Goal: Information Seeking & Learning: Find specific fact

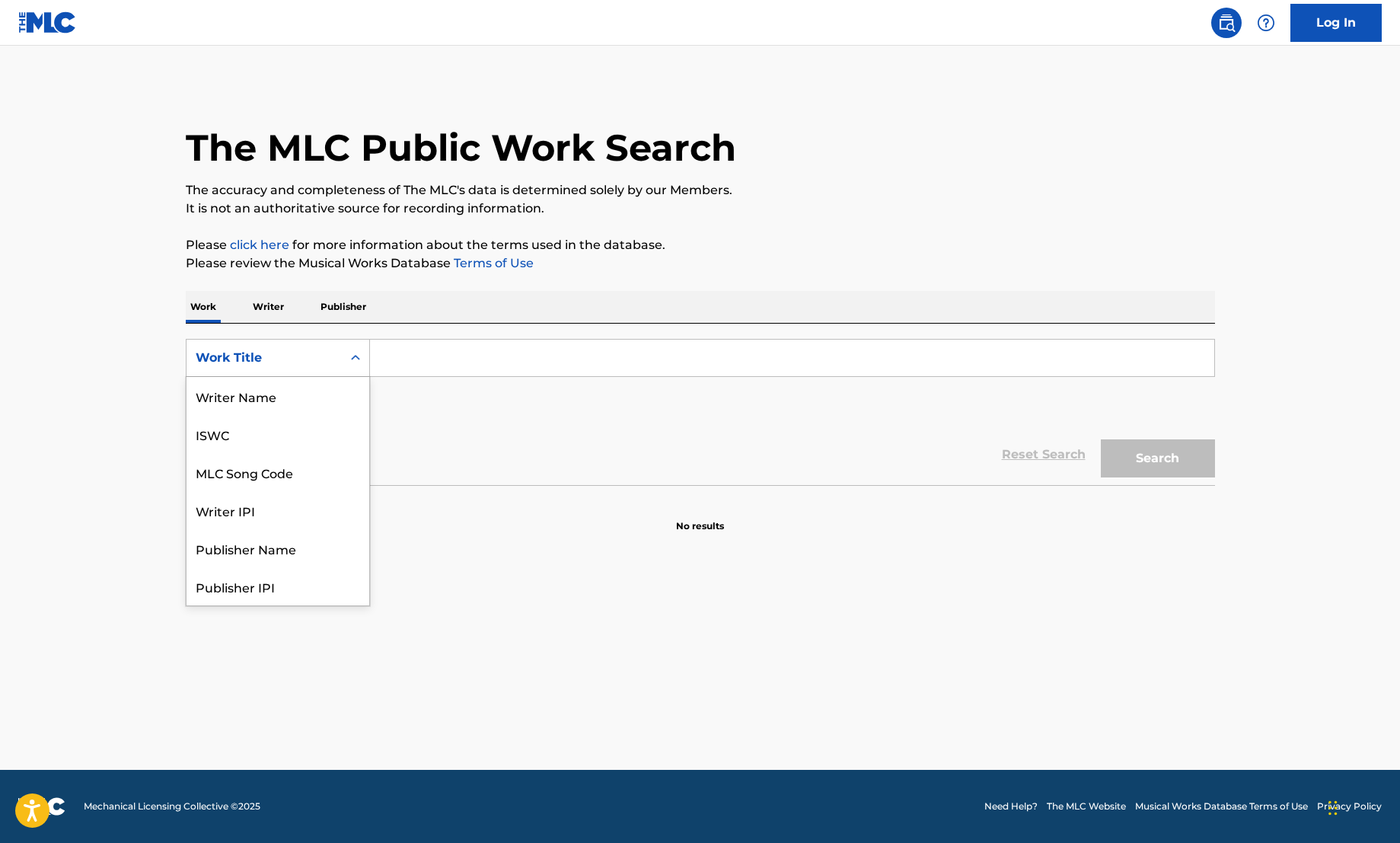
click at [304, 366] on div "Work Title" at bounding box center [264, 358] width 137 height 18
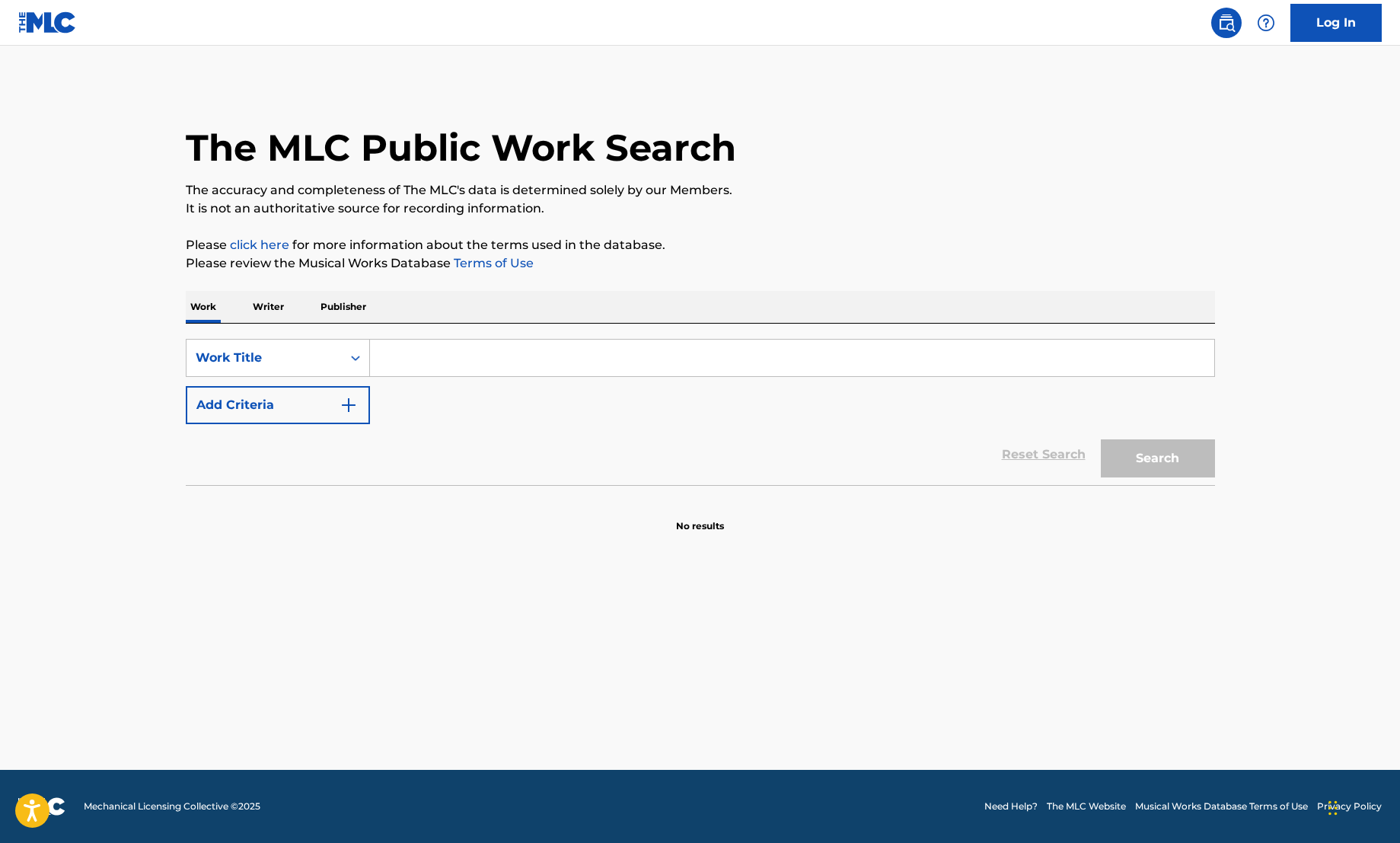
click at [434, 345] on input "Search Form" at bounding box center [792, 358] width 845 height 36
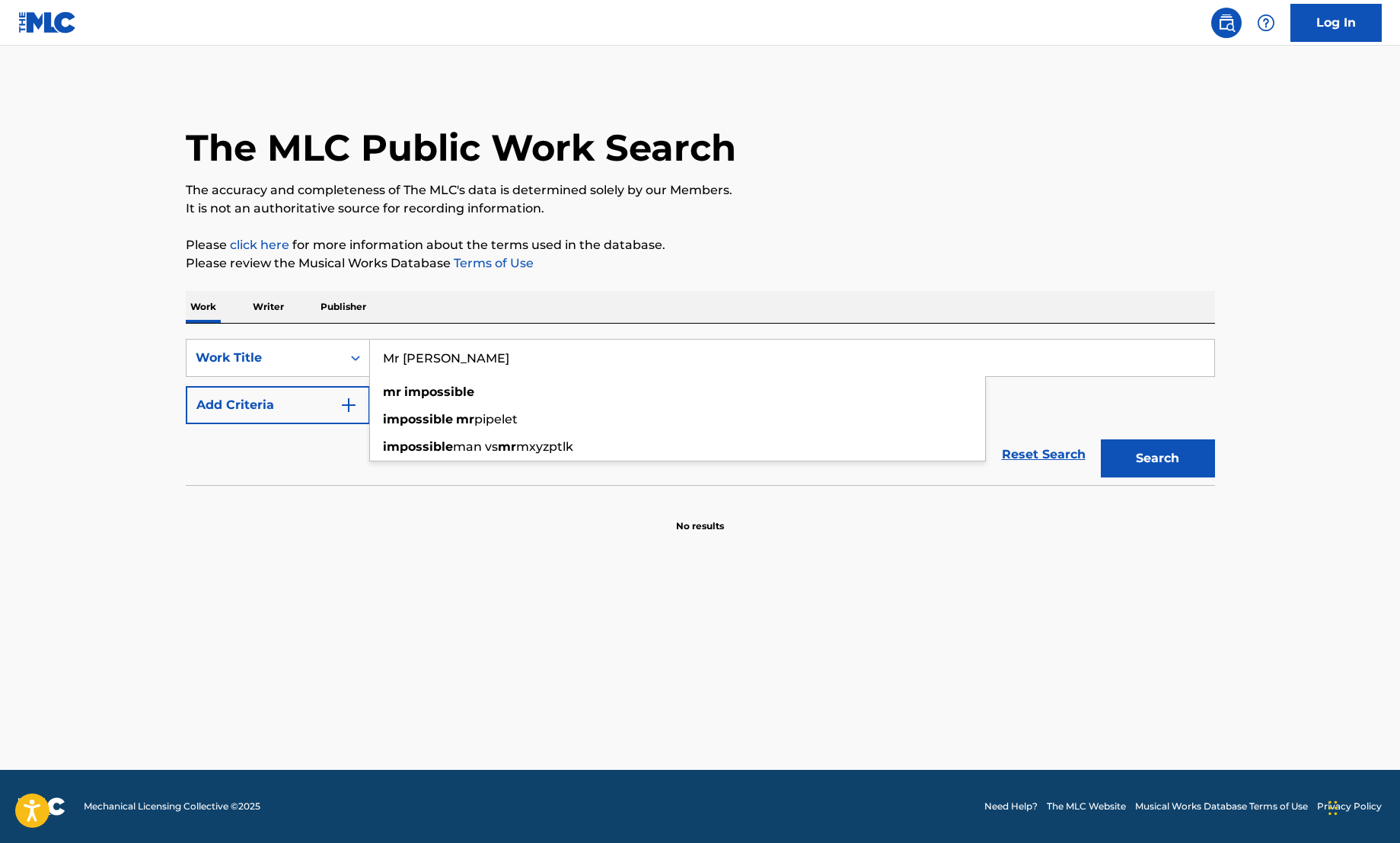
type input "Mr [PERSON_NAME]"
click at [1101, 439] on button "Search" at bounding box center [1158, 458] width 115 height 38
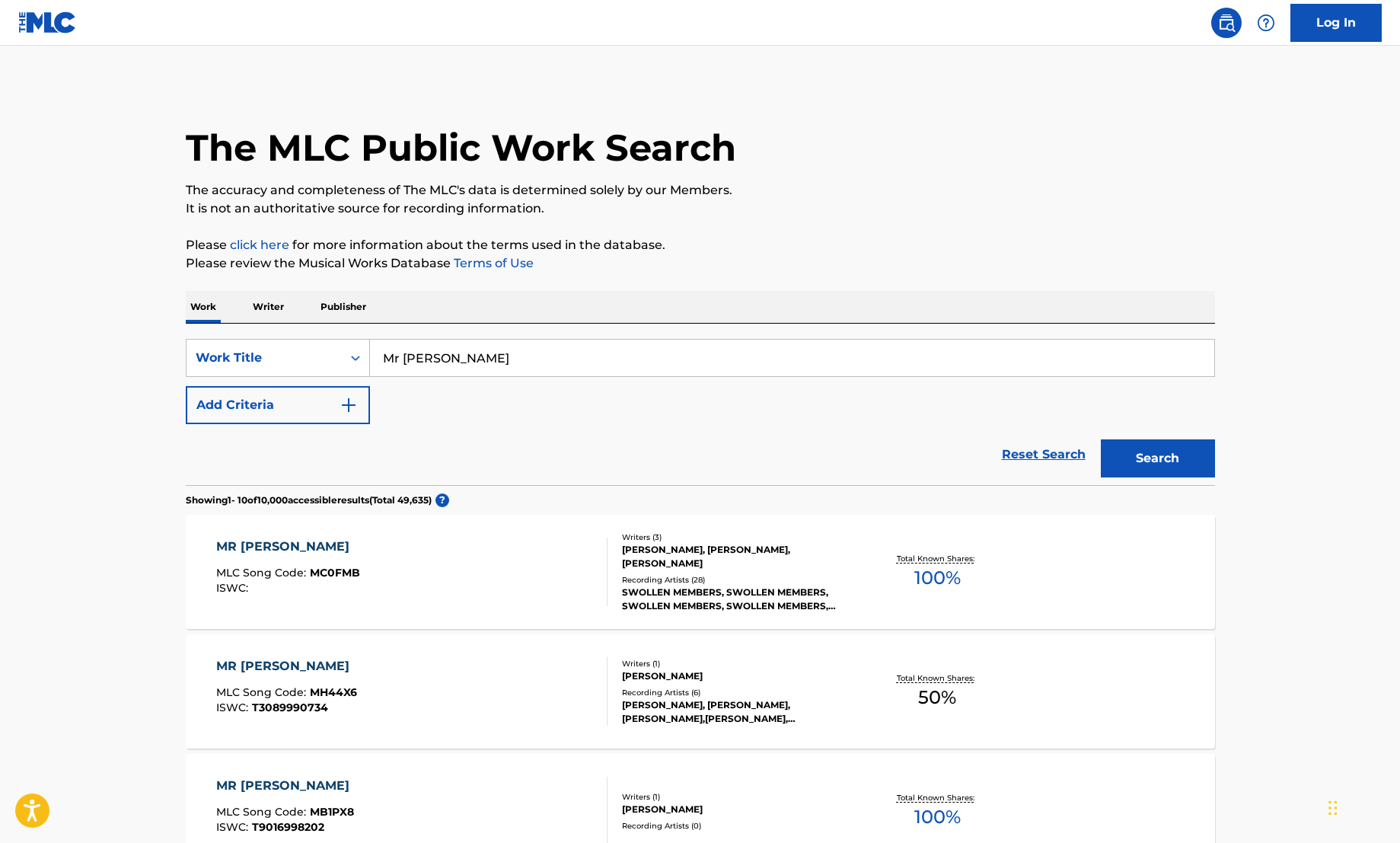
click at [332, 398] on button "Add Criteria" at bounding box center [278, 405] width 185 height 38
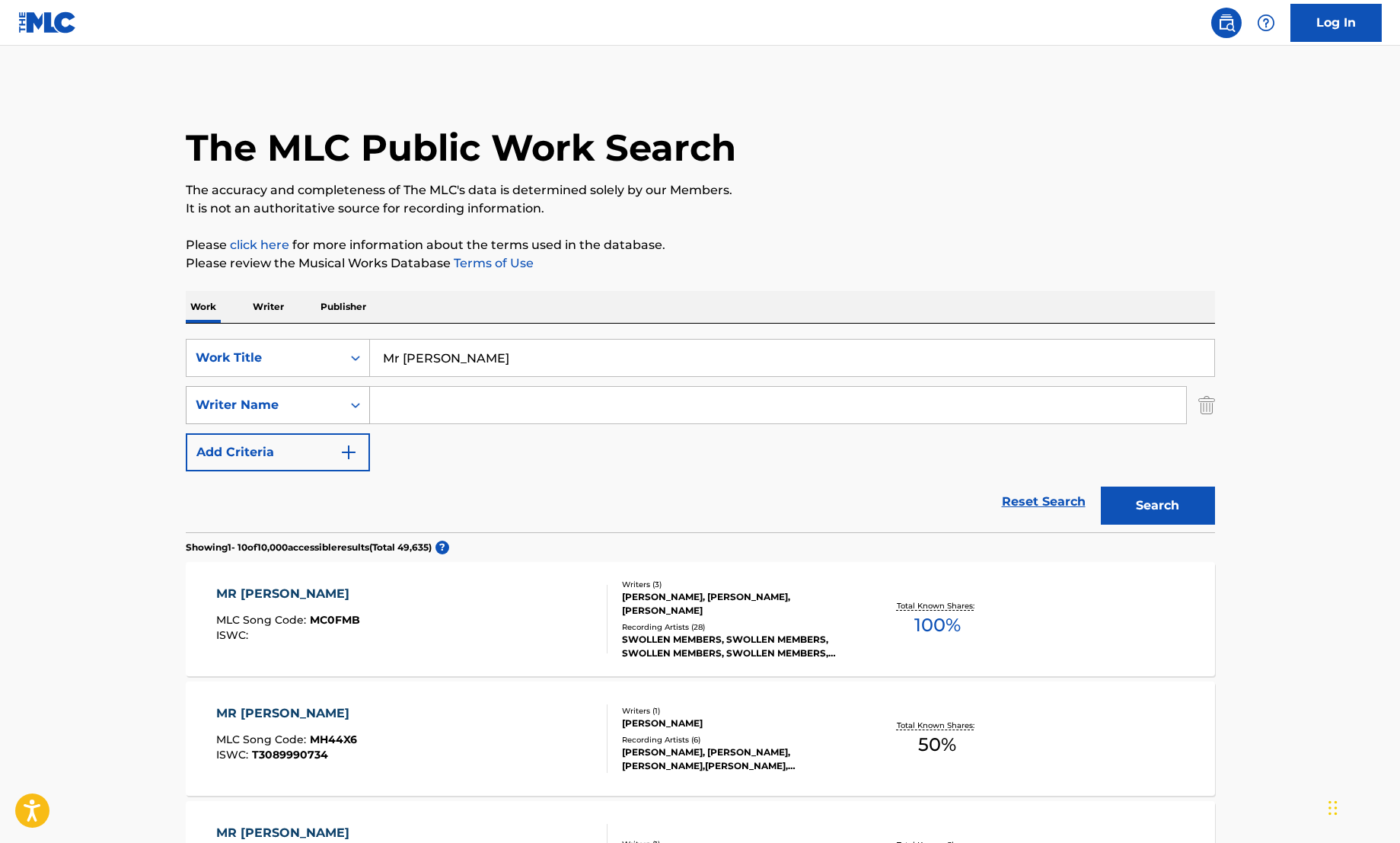
click at [304, 407] on div "Writer Name" at bounding box center [264, 405] width 137 height 18
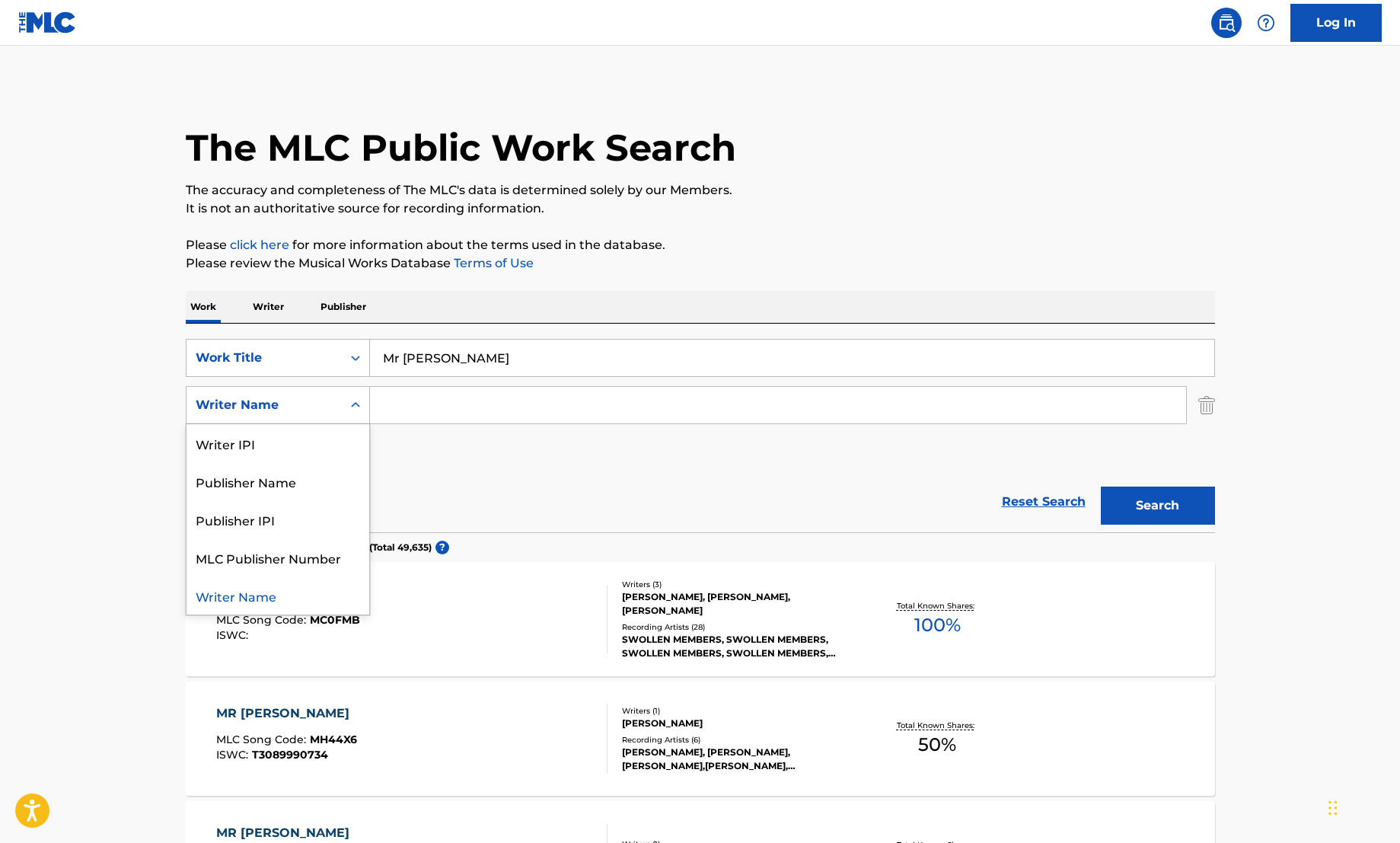
click at [426, 408] on input "Search Form" at bounding box center [778, 405] width 816 height 36
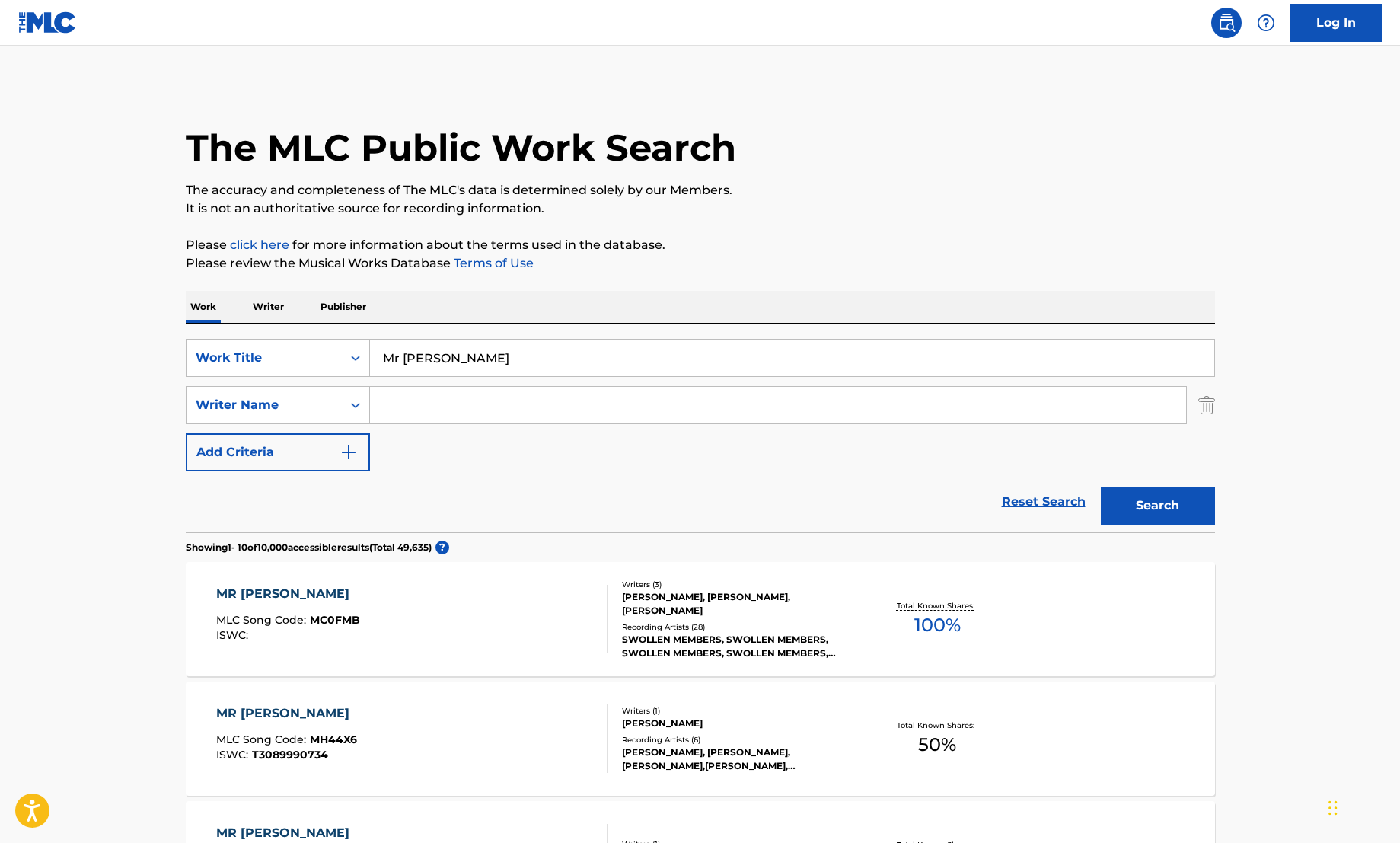
paste input "[PERSON_NAME]"
type input "[PERSON_NAME]"
click at [1154, 515] on button "Search" at bounding box center [1158, 505] width 115 height 38
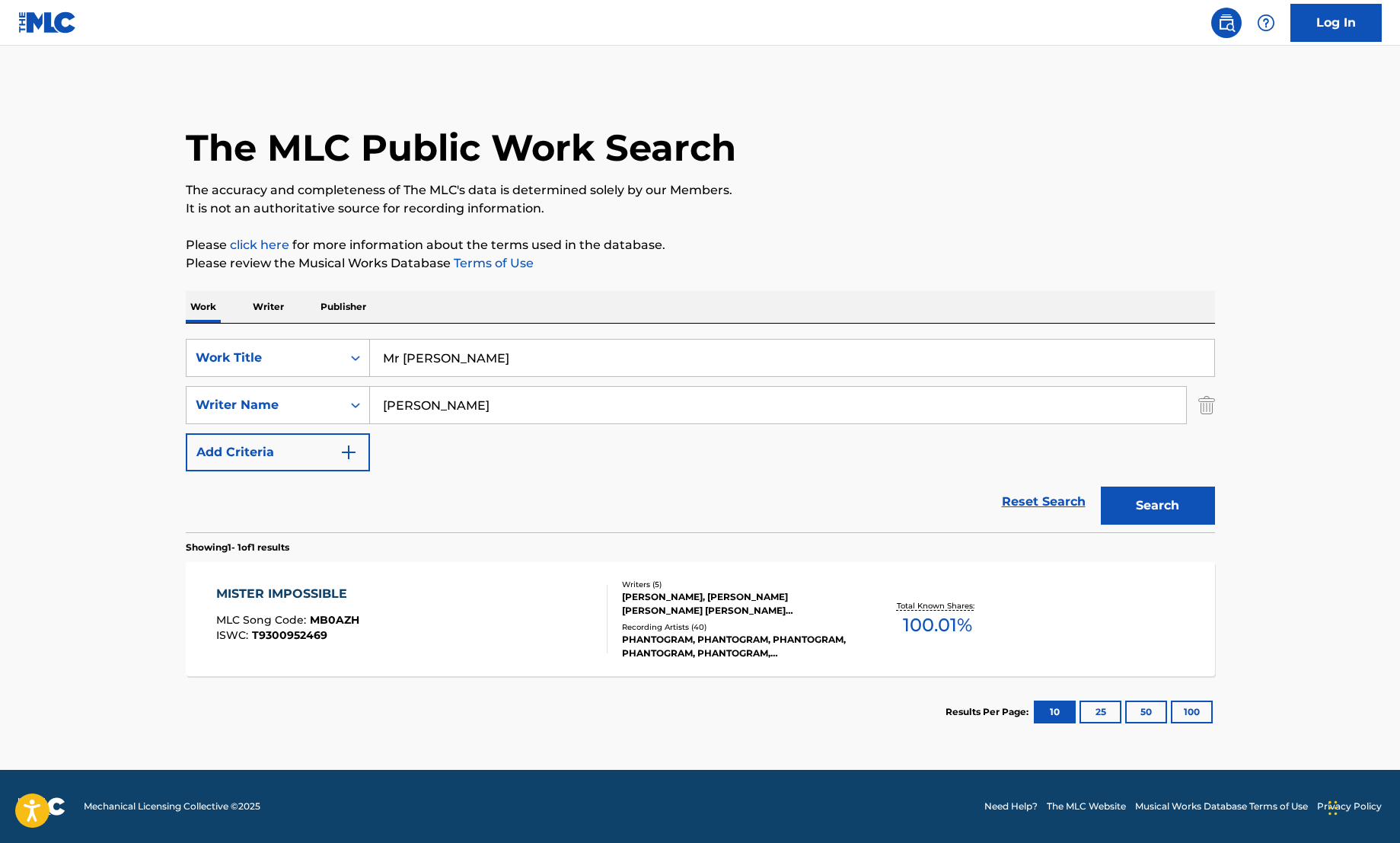
click at [432, 612] on div "MISTER IMPOSSIBLE MLC Song Code : MB0AZH ISWC : T9300952469" at bounding box center [411, 619] width 391 height 68
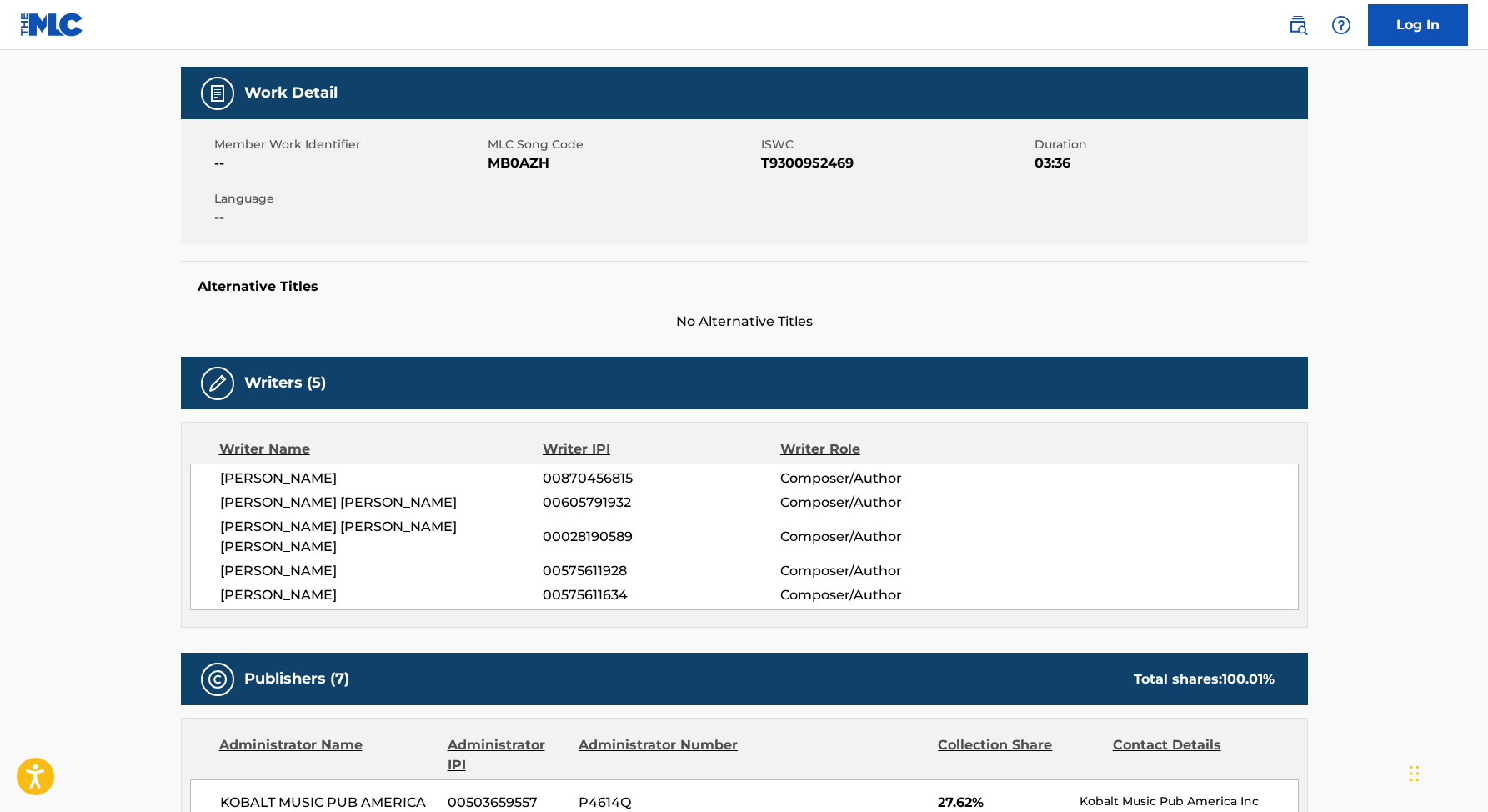
scroll to position [263, 0]
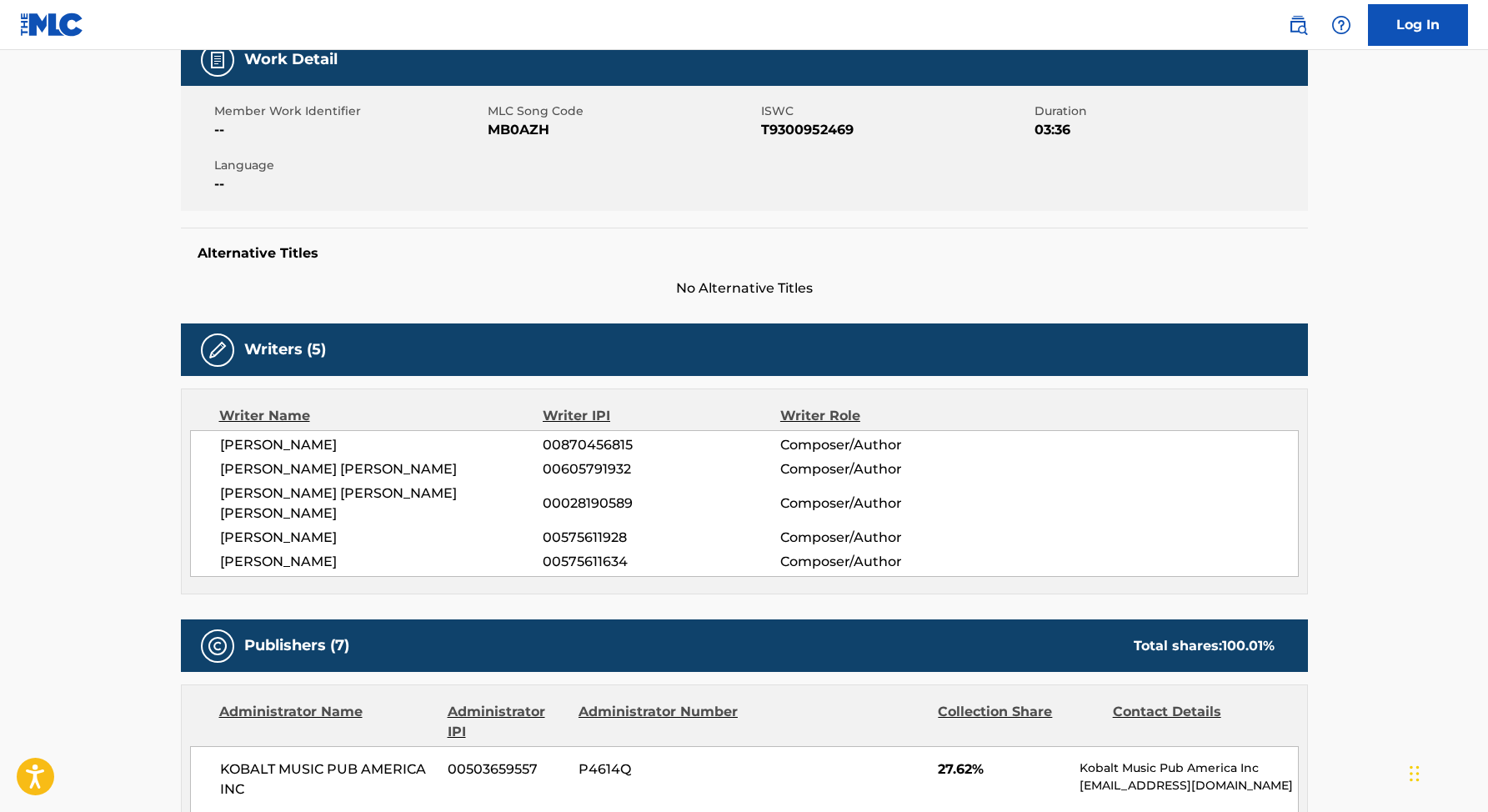
drag, startPoint x: 222, startPoint y: 493, endPoint x: 432, endPoint y: 538, distance: 214.8
click at [432, 538] on div "[PERSON_NAME] 00870456815 Composer/Author [PERSON_NAME] [PERSON_NAME] 006057919…" at bounding box center [744, 503] width 1109 height 147
click at [435, 552] on span "[PERSON_NAME]" at bounding box center [382, 562] width 323 height 20
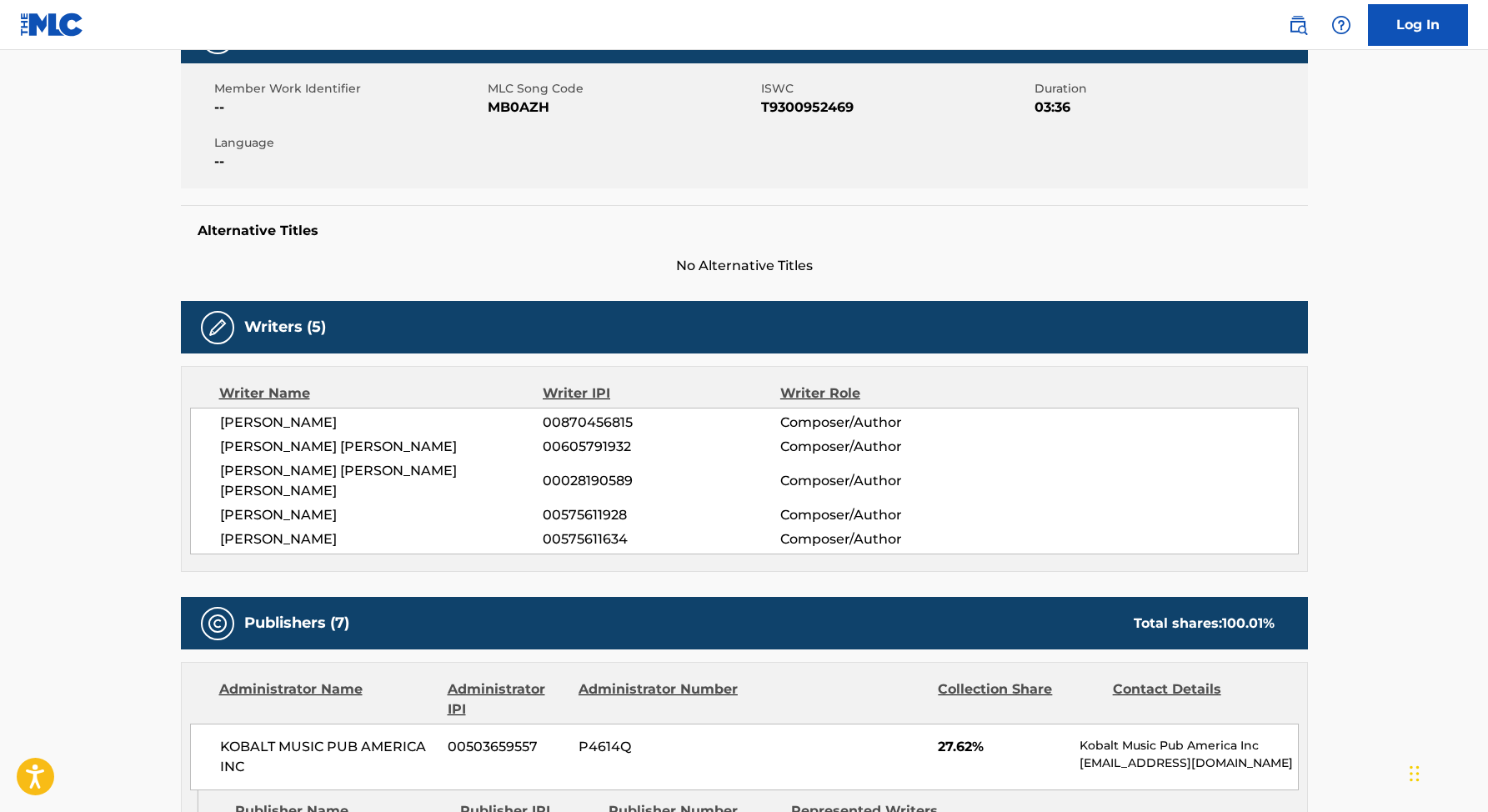
scroll to position [0, 0]
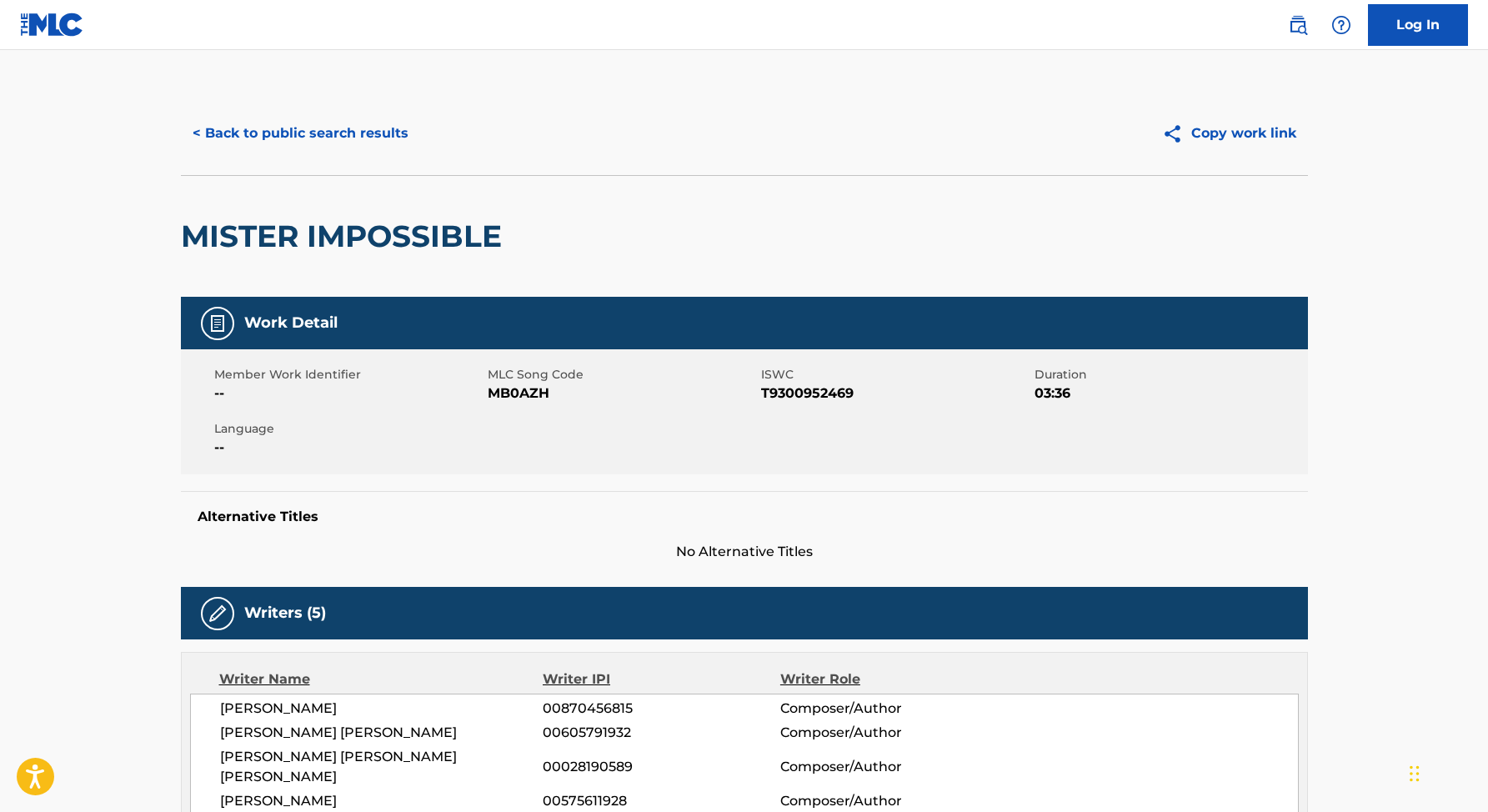
click at [282, 128] on button "< Back to public search results" at bounding box center [300, 134] width 239 height 42
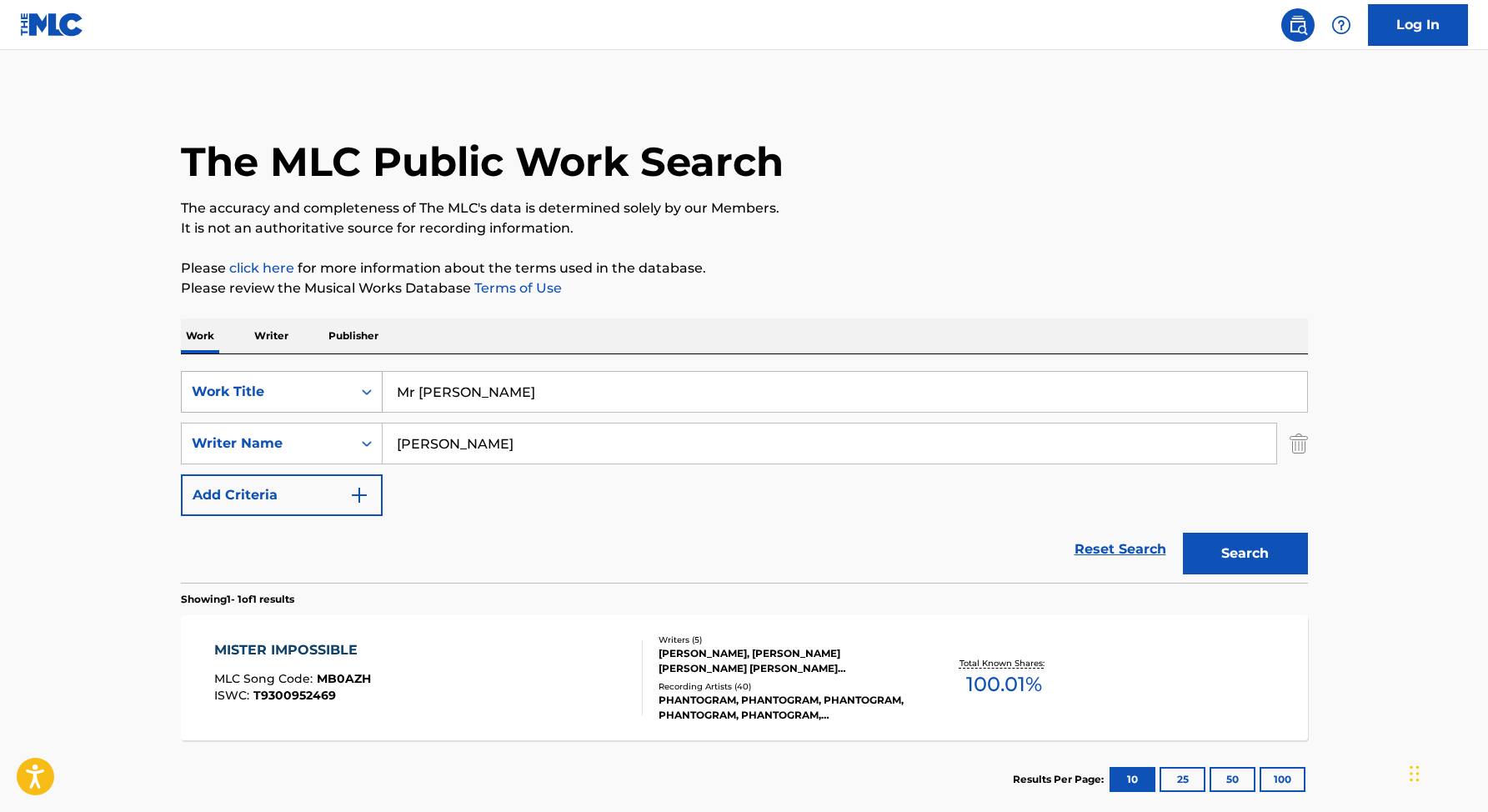
drag, startPoint x: 509, startPoint y: 387, endPoint x: 321, endPoint y: 383, distance: 188.0
click at [321, 383] on div "SearchWithCriteria4661df59-888a-4bbd-8827-eebe1733e194 Work Title Mr [PERSON_NA…" at bounding box center [744, 392] width 1127 height 42
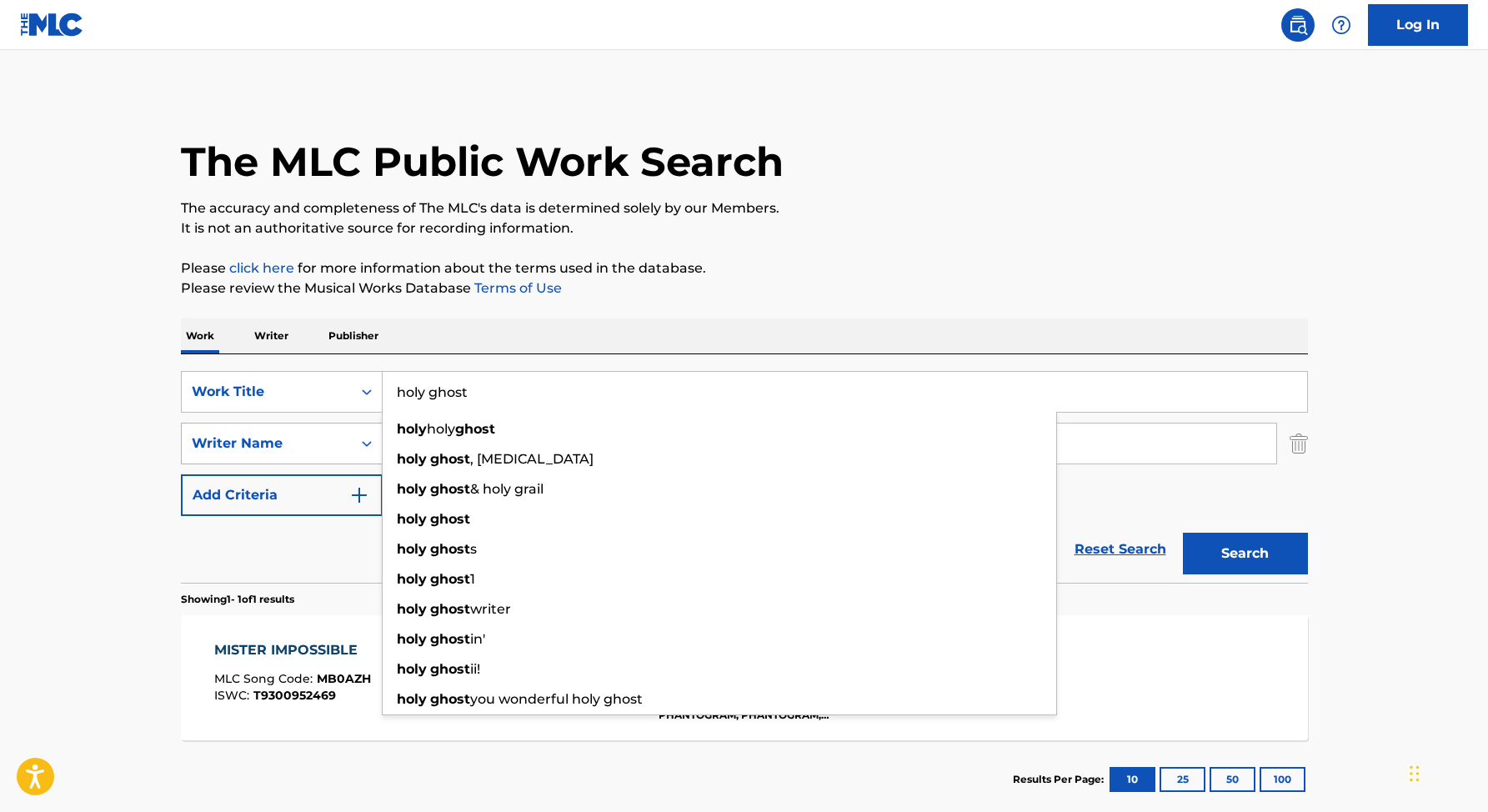
type input "holy ghost"
click at [299, 438] on div "Writer Name" at bounding box center [266, 443] width 150 height 20
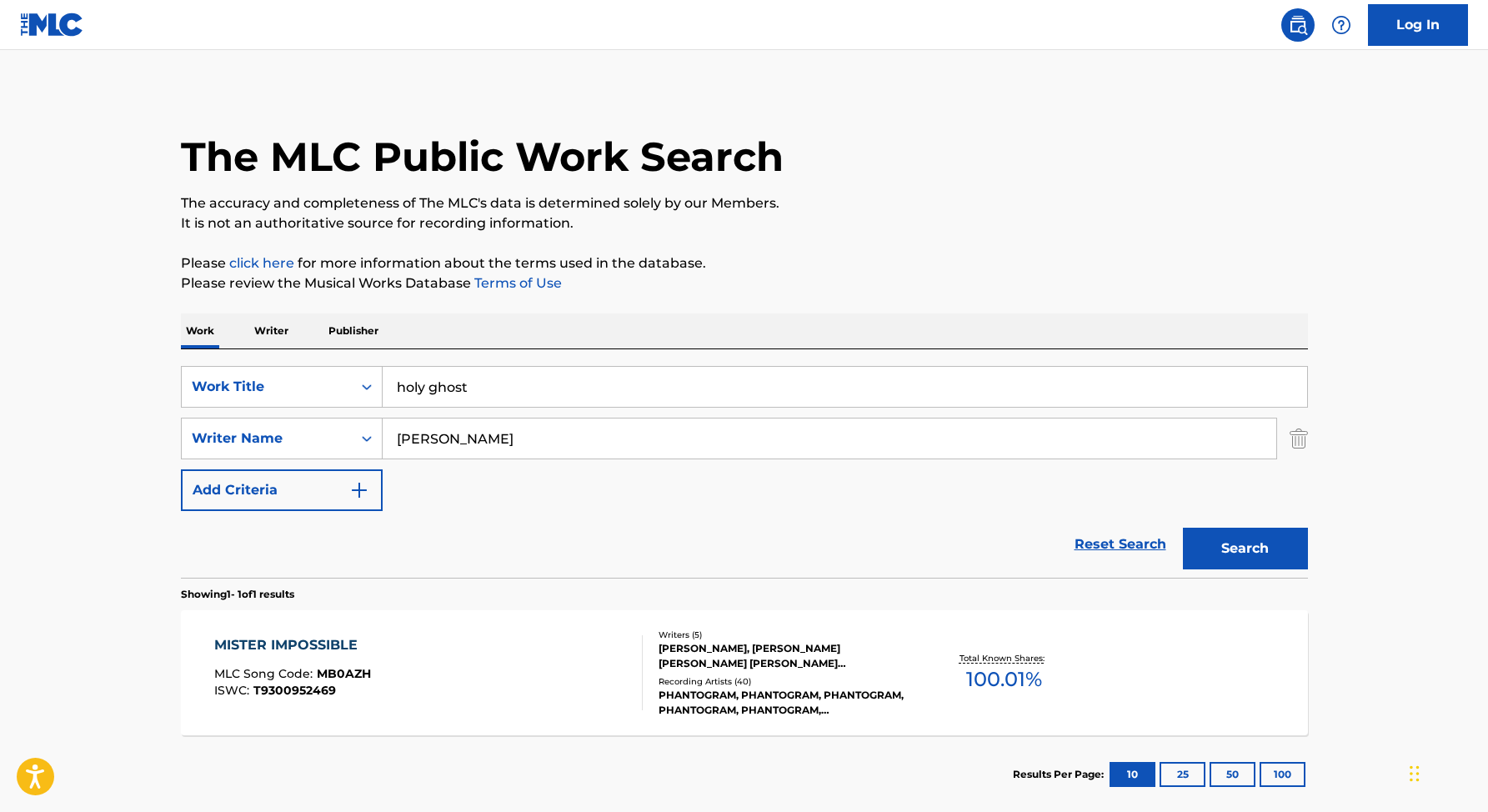
click at [570, 451] on input "[PERSON_NAME]" at bounding box center [829, 438] width 893 height 40
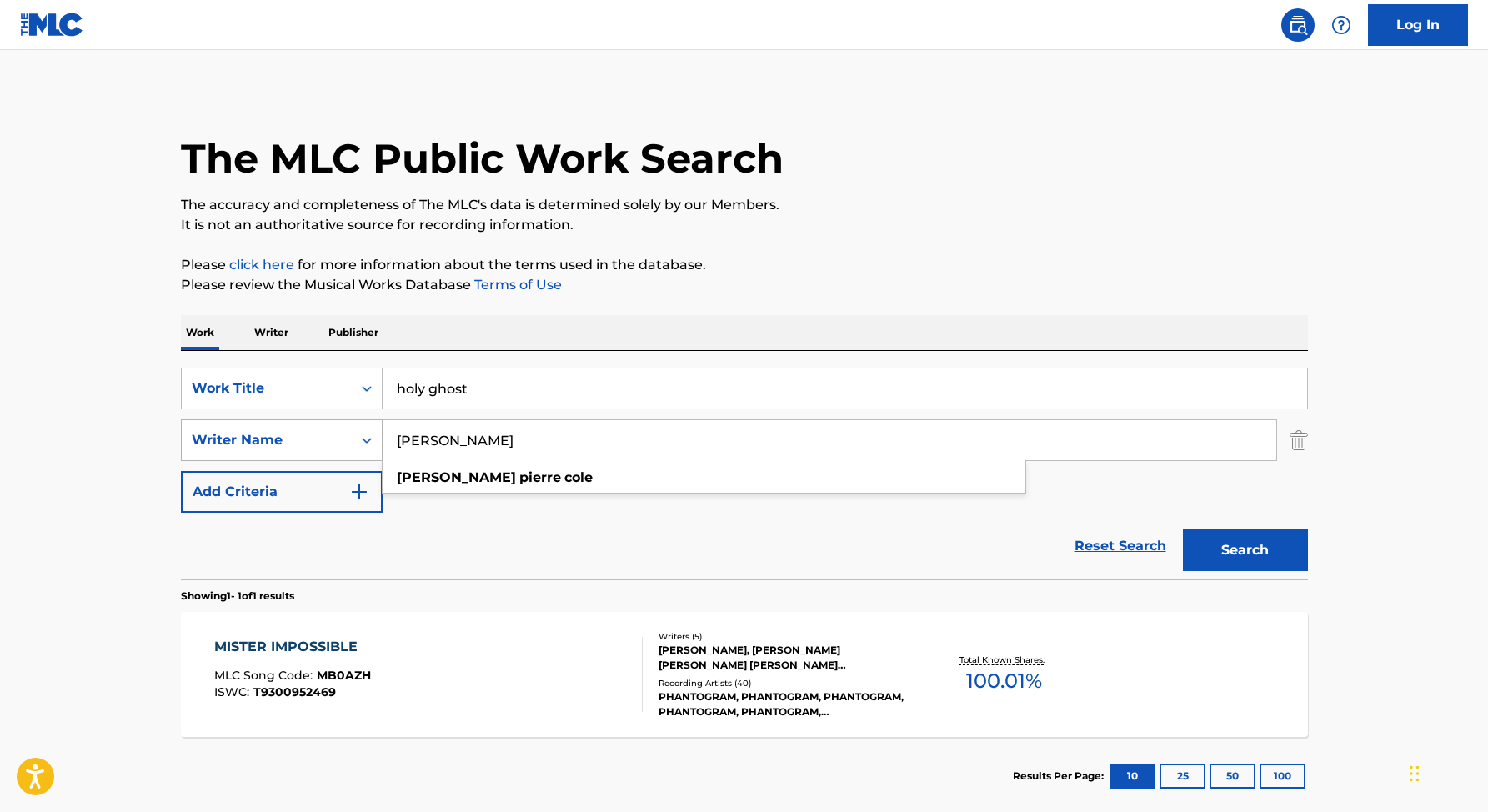
drag, startPoint x: 457, startPoint y: 430, endPoint x: 292, endPoint y: 423, distance: 165.1
click at [292, 423] on div "SearchWithCriteria09081c5a-30a7-442c-9b60-d3800053b02b Writer Name [PERSON_NAME…" at bounding box center [744, 440] width 1127 height 42
type input "e"
type input "[PERSON_NAME]"
click at [1183, 530] on button "Search" at bounding box center [1245, 550] width 125 height 42
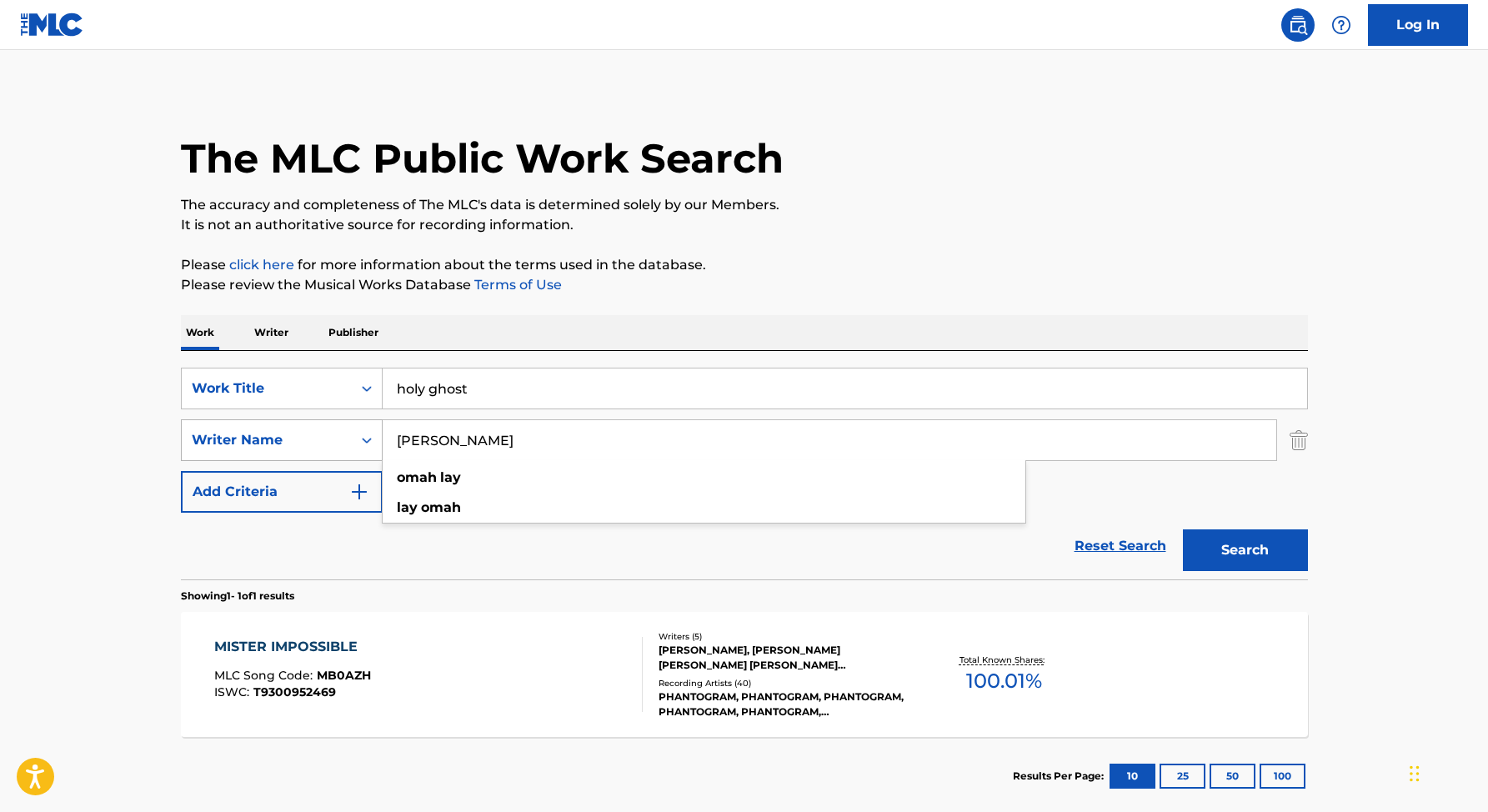
scroll to position [0, 0]
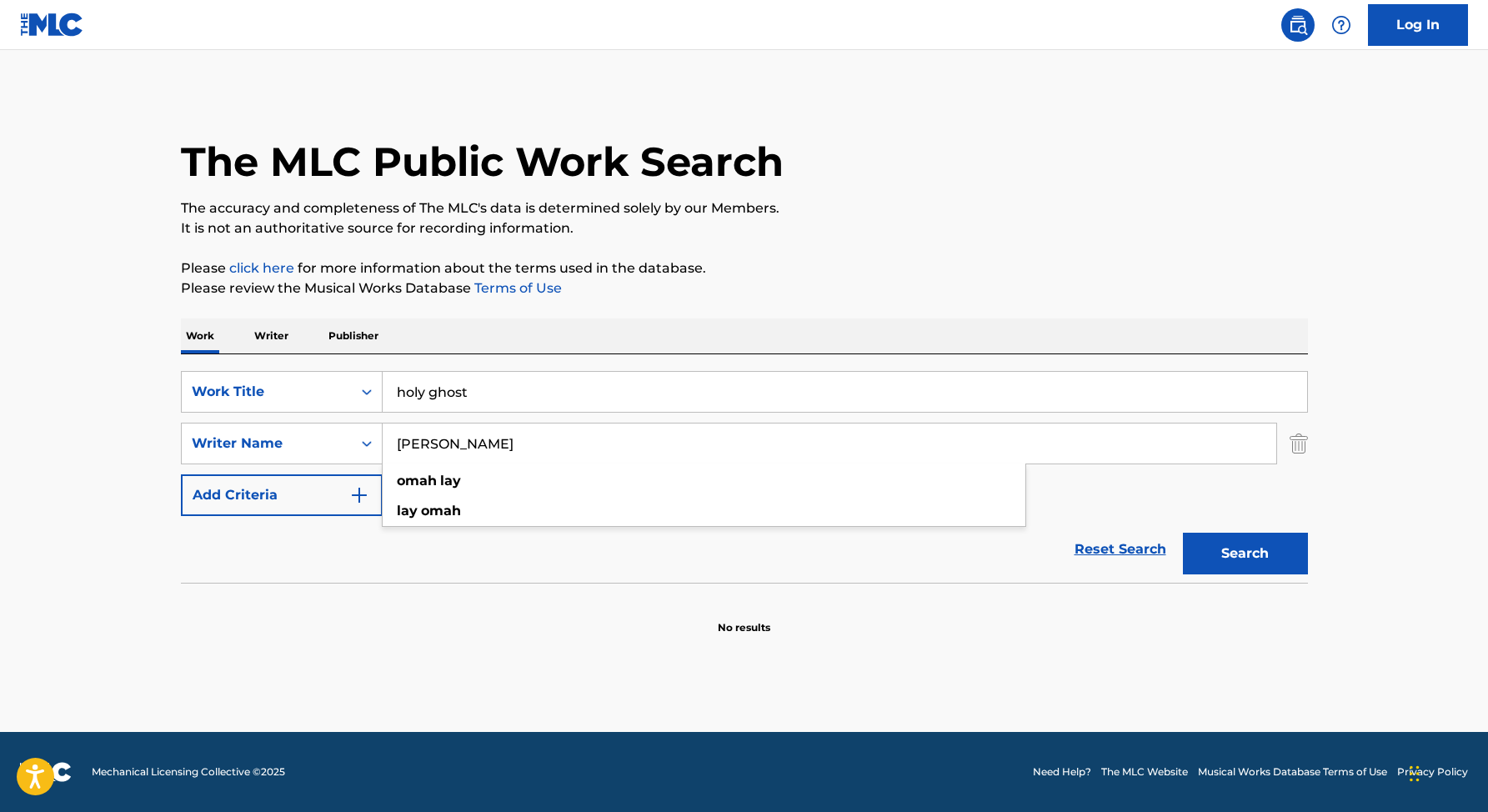
click at [530, 358] on div "SearchWithCriteria4661df59-888a-4bbd-8827-eebe1733e194 Work Title holy ghost Se…" at bounding box center [744, 468] width 1127 height 228
drag, startPoint x: 439, startPoint y: 448, endPoint x: 344, endPoint y: 445, distance: 95.0
click at [344, 445] on div "SearchWithCriteria09081c5a-30a7-442c-9b60-d3800053b02b Writer Name [PERSON_NAME…" at bounding box center [744, 443] width 1127 height 42
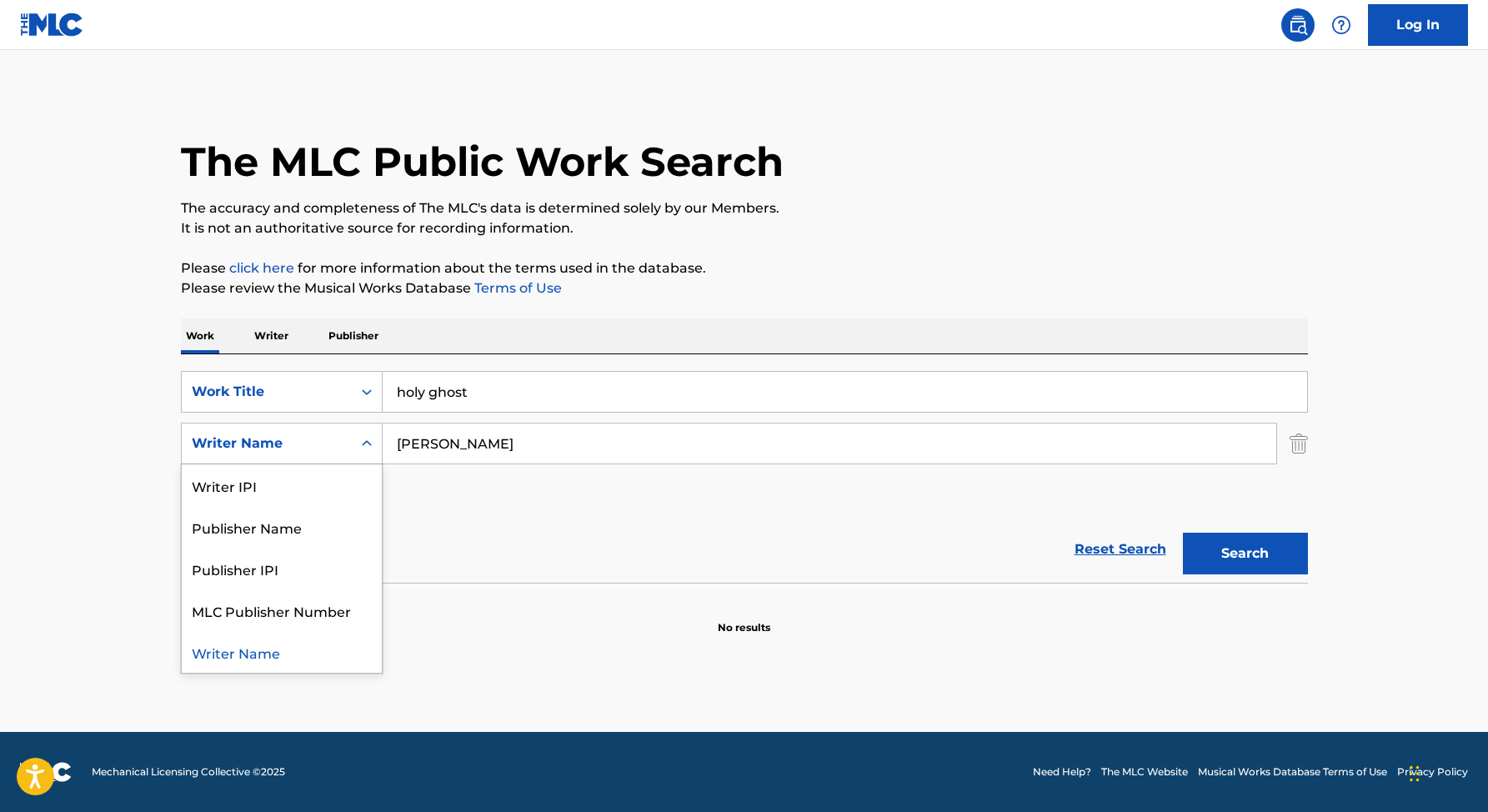
click at [365, 443] on icon "Search Form" at bounding box center [366, 443] width 10 height 5
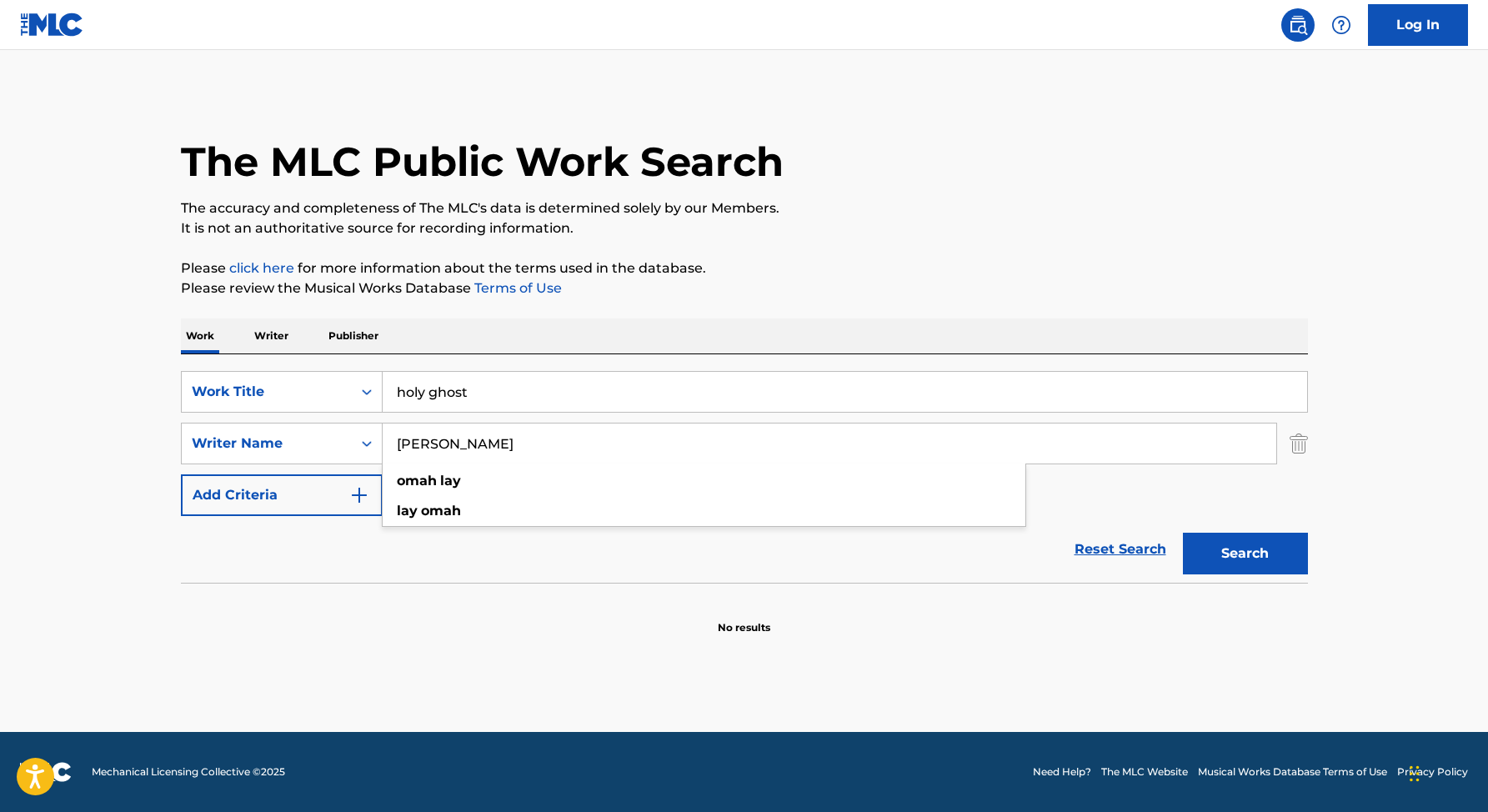
drag, startPoint x: 476, startPoint y: 442, endPoint x: 394, endPoint y: 433, distance: 82.5
click at [395, 433] on input "[PERSON_NAME]" at bounding box center [829, 443] width 893 height 40
click at [1238, 536] on button "Search" at bounding box center [1245, 553] width 125 height 42
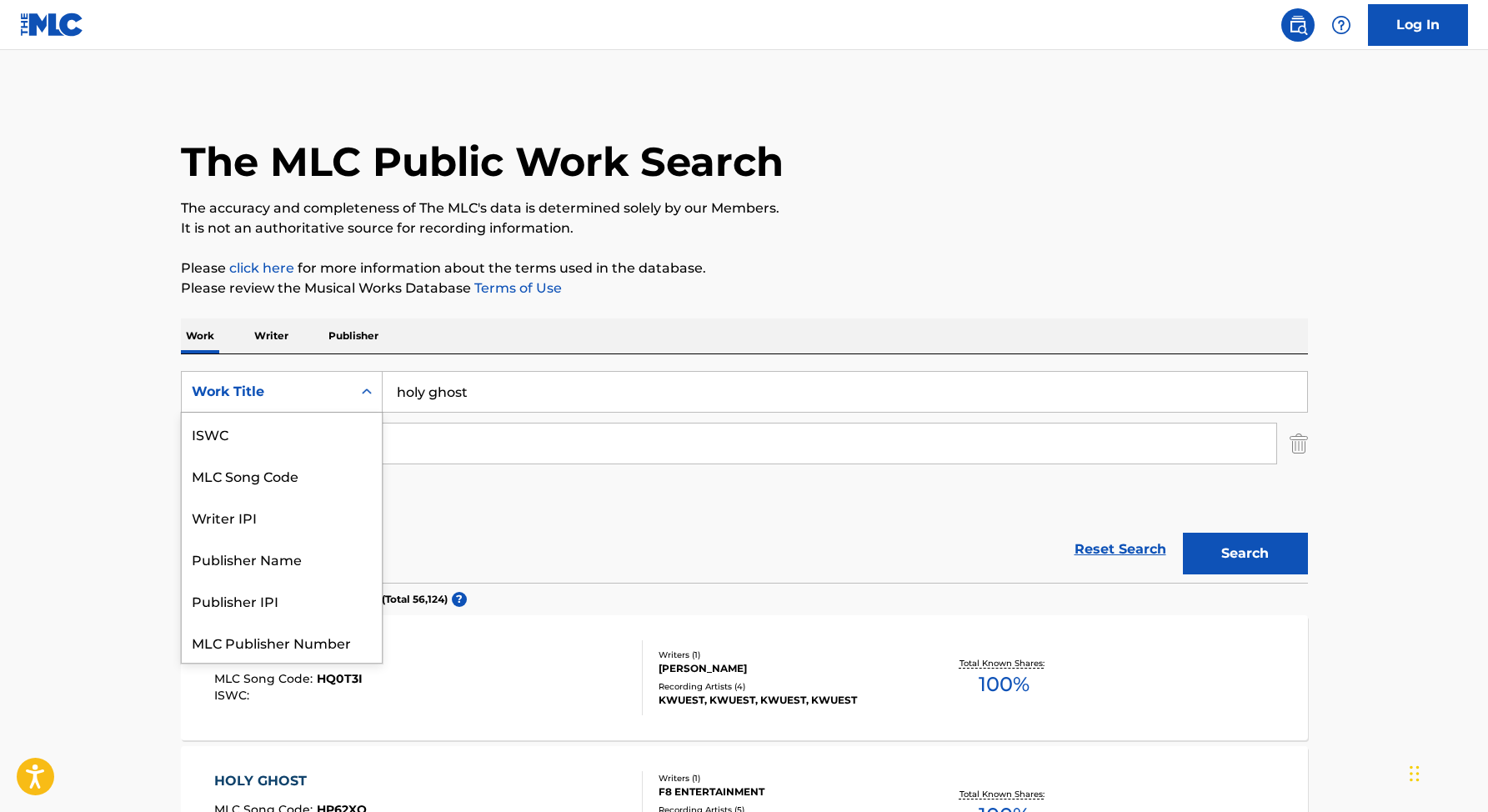
click at [322, 398] on div "Work Title" at bounding box center [266, 392] width 150 height 20
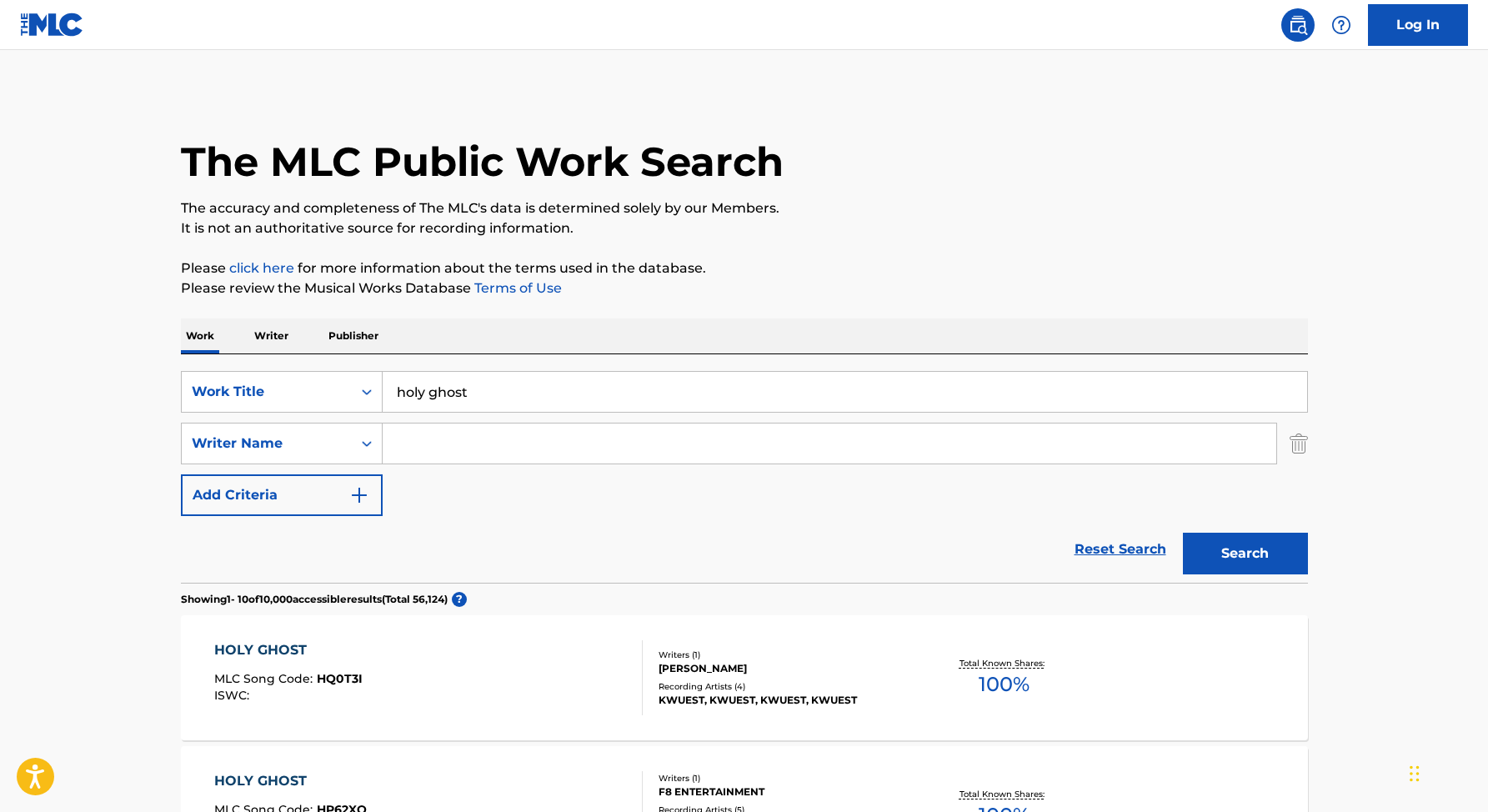
paste input "[PERSON_NAME] [PERSON_NAME]"
click at [428, 445] on input "Search Form" at bounding box center [829, 443] width 893 height 40
type input "[PERSON_NAME] [PERSON_NAME]"
click at [1239, 545] on button "Search" at bounding box center [1245, 553] width 125 height 42
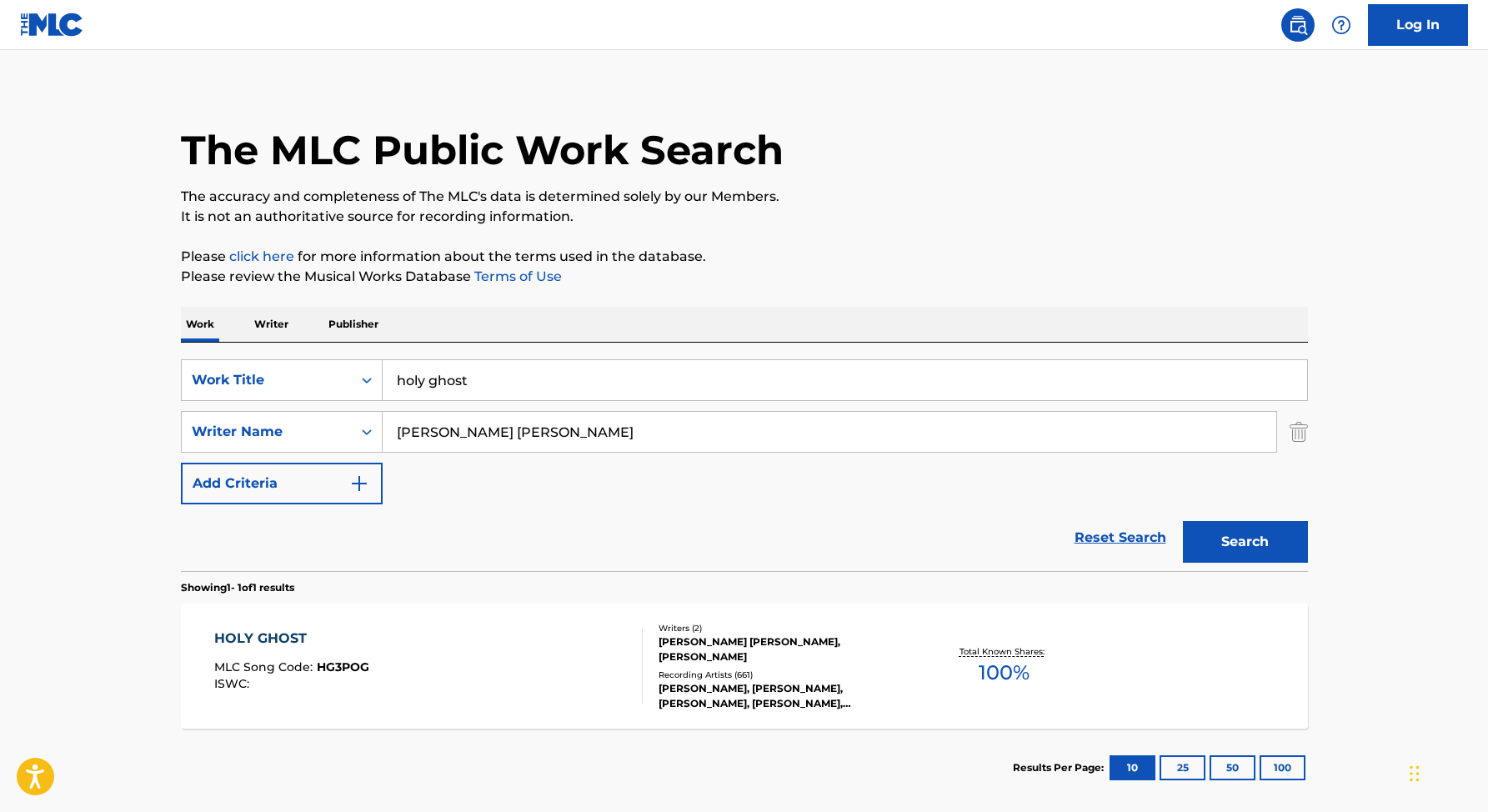
scroll to position [1, 0]
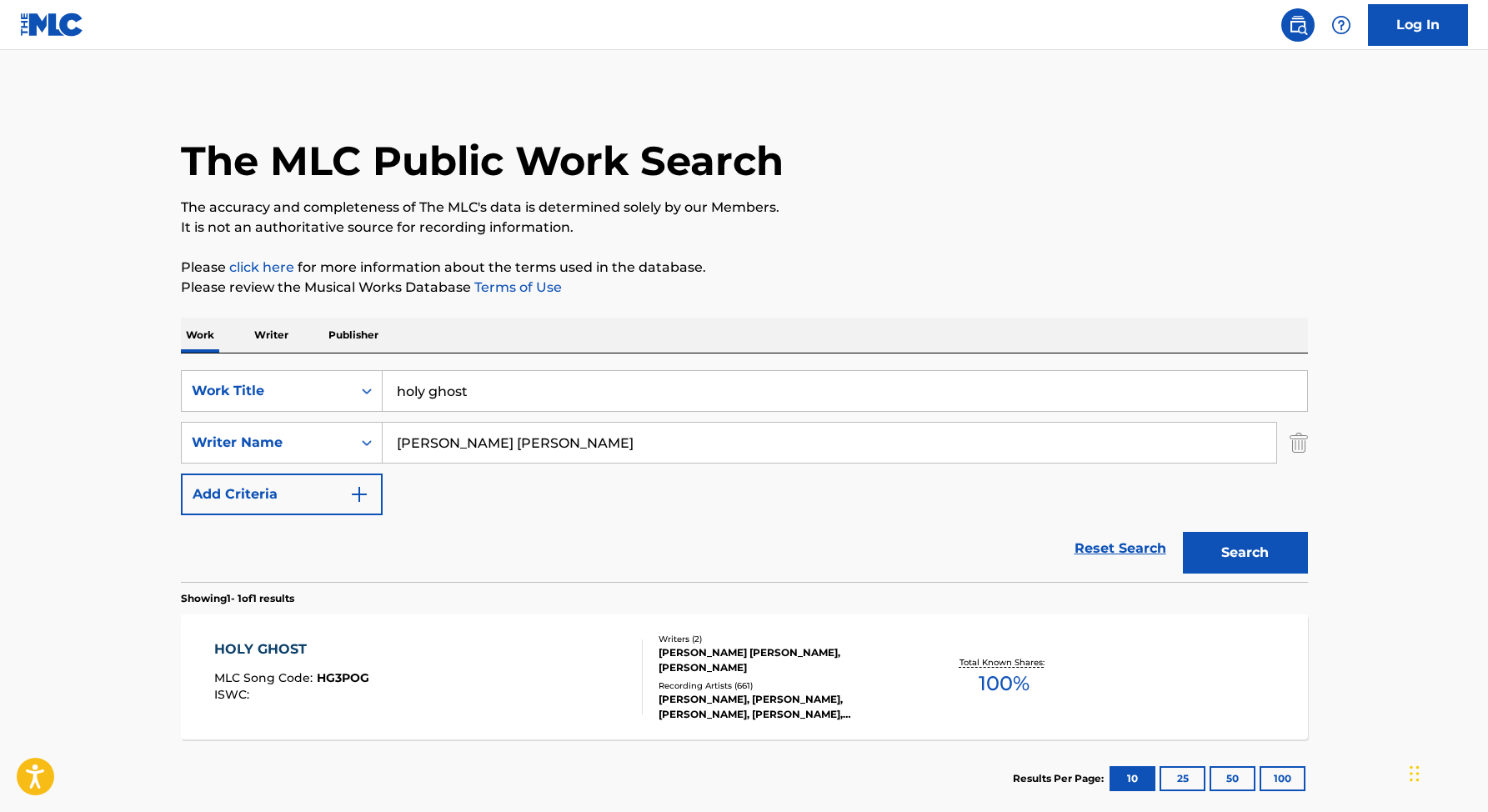
click at [512, 649] on div "HOLY GHOST MLC Song Code : HG3POG ISWC :" at bounding box center [428, 677] width 429 height 75
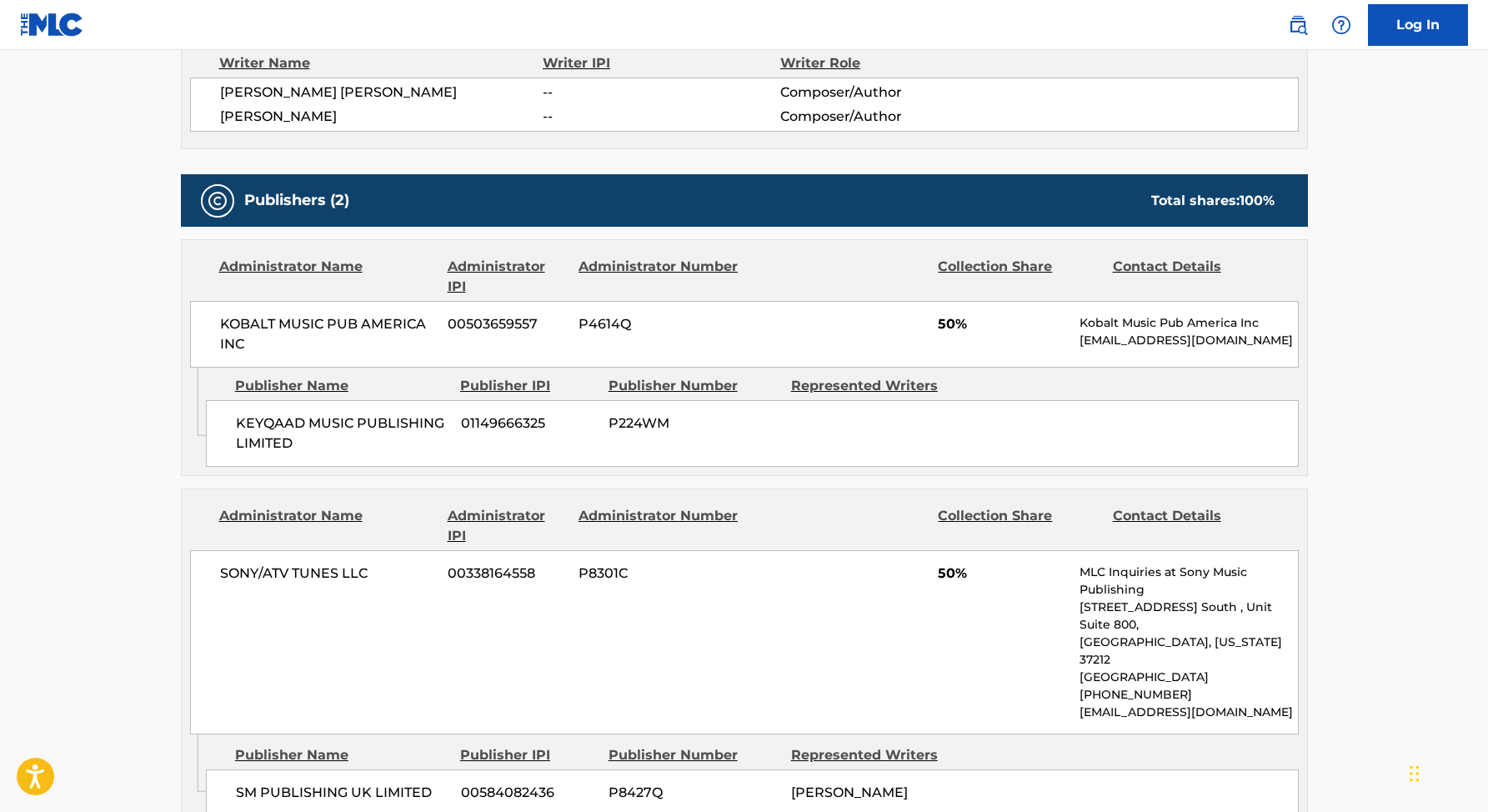
scroll to position [569, 0]
